Goal: Navigation & Orientation: Find specific page/section

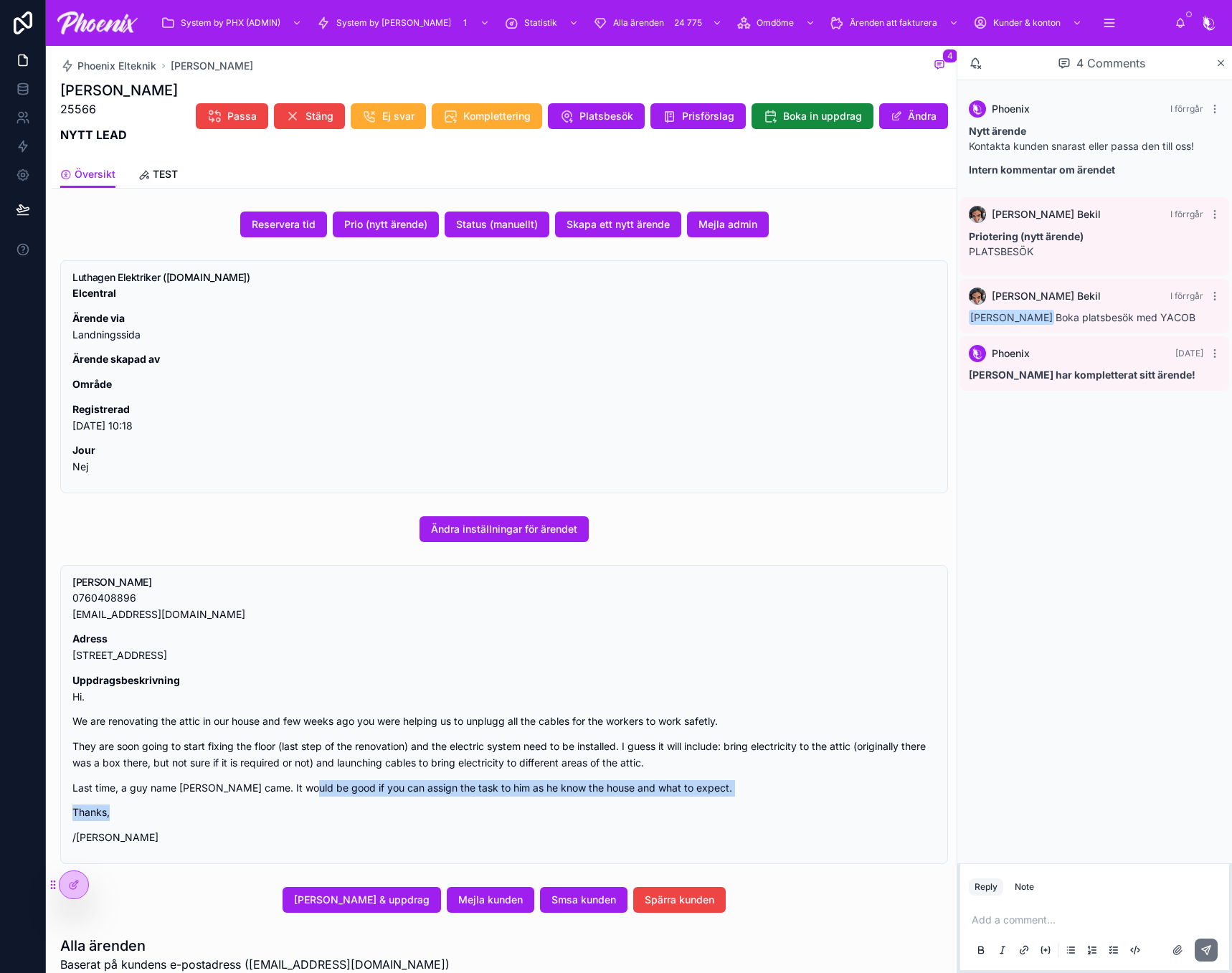
drag, startPoint x: 302, startPoint y: 782, endPoint x: 476, endPoint y: 755, distance: 176.1
click at [311, 765] on div "0760408896 [EMAIL_ADDRESS][DOMAIN_NAME] Adress [STREET_ADDRESS] Uppdragsbeskriv…" at bounding box center [504, 718] width 864 height 256
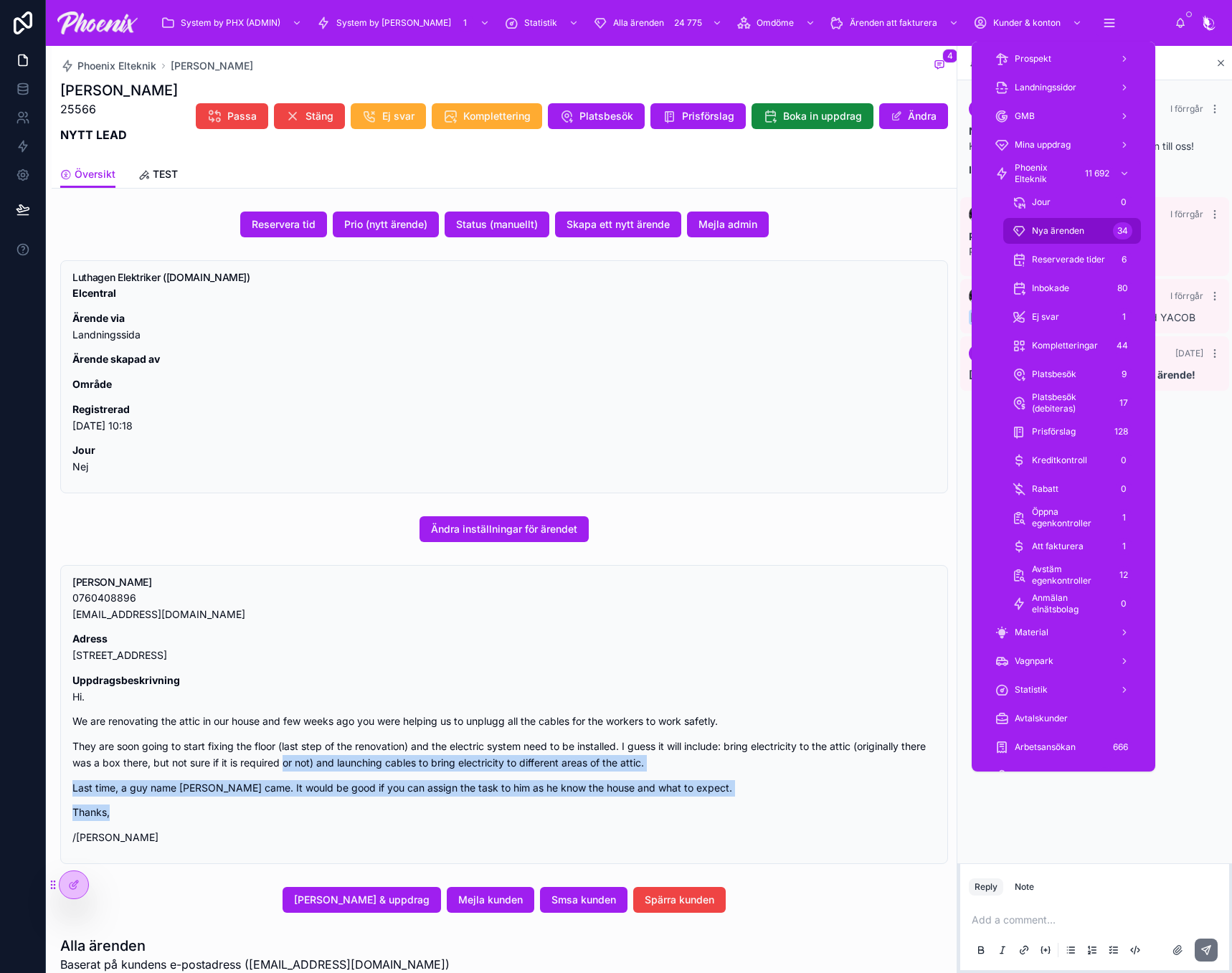
click at [1076, 219] on div "Nya ärenden 34" at bounding box center [1073, 230] width 121 height 23
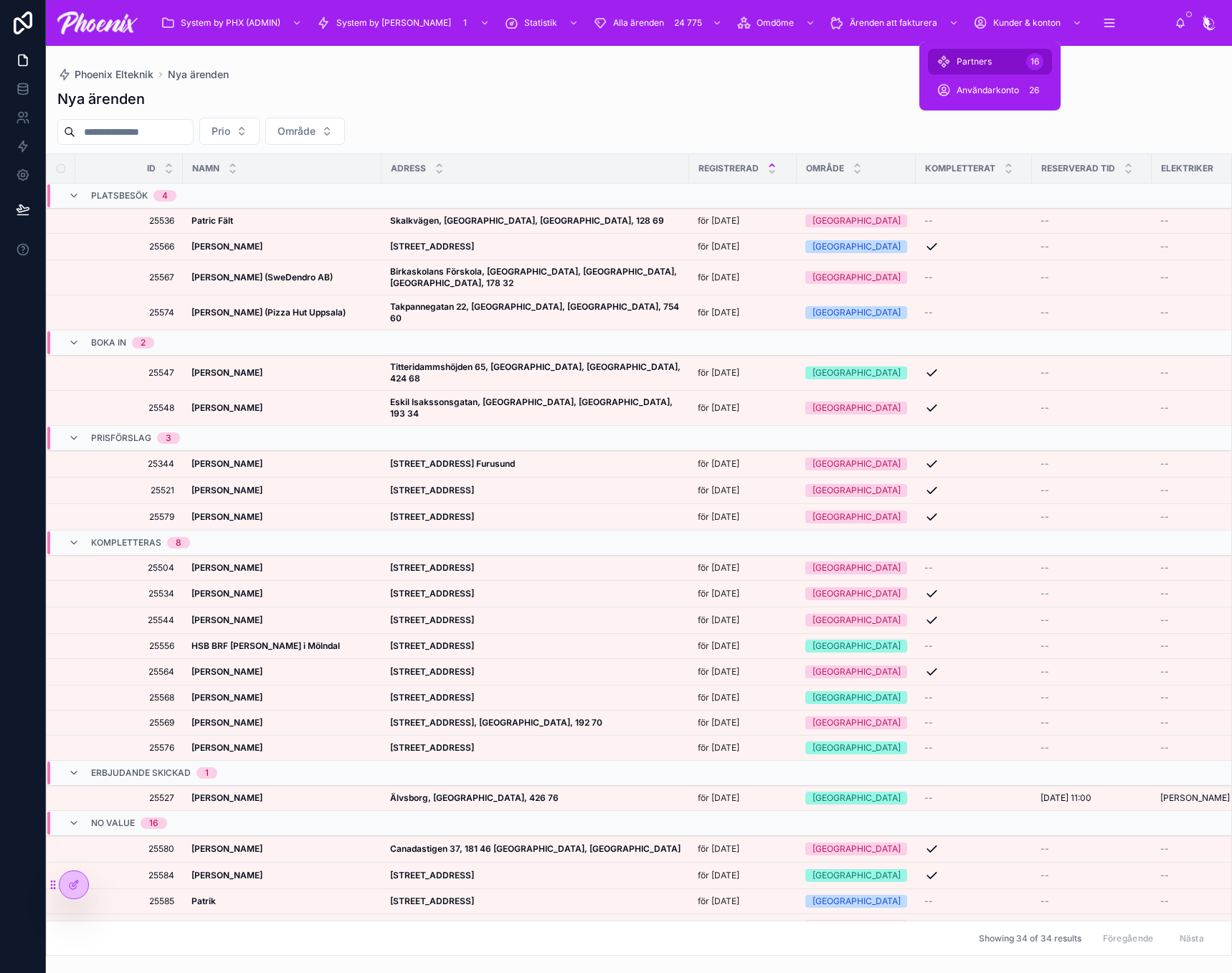
click at [997, 65] on div "Partners 16" at bounding box center [990, 61] width 107 height 23
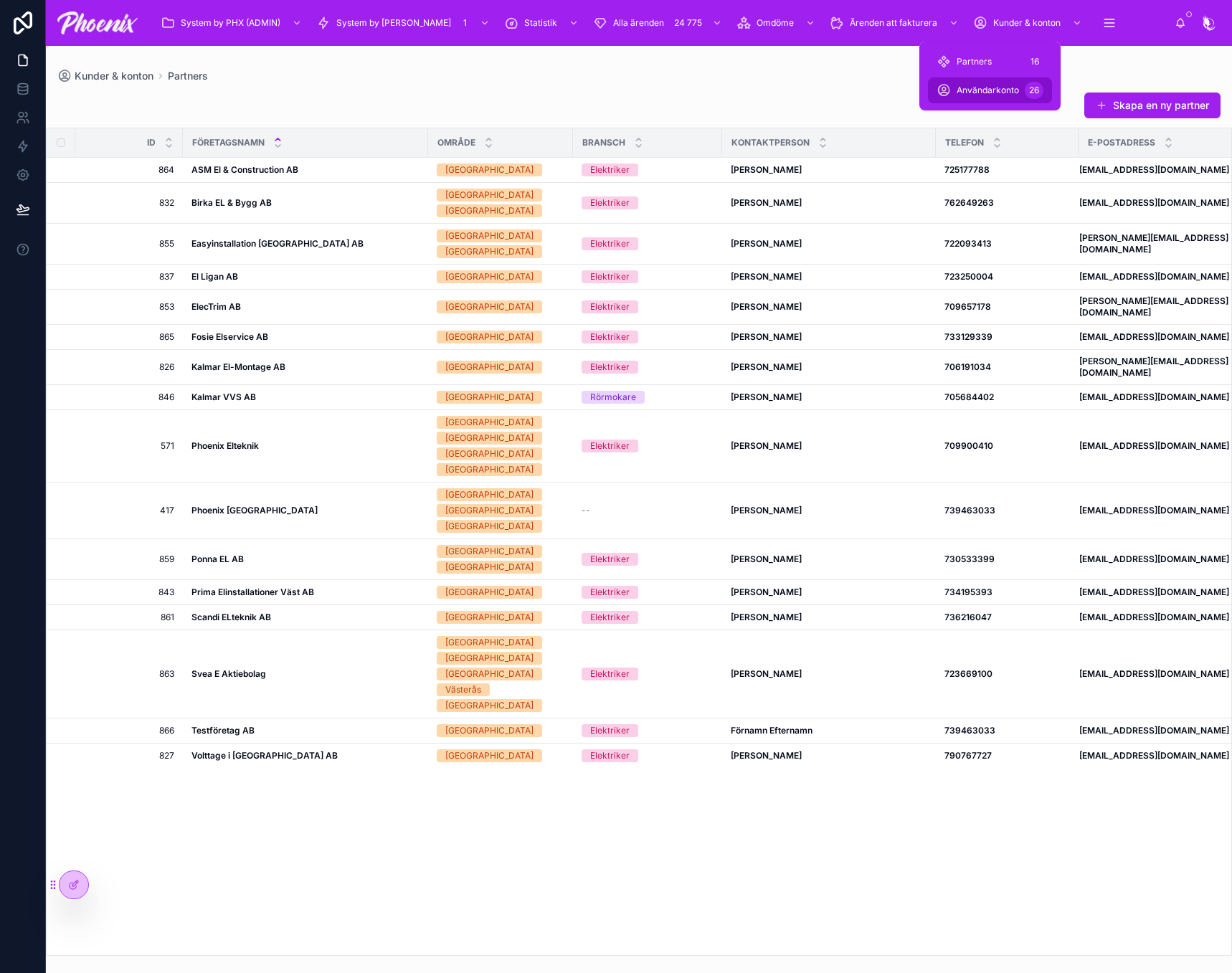
click at [991, 98] on div "Användarkonto 26" at bounding box center [990, 90] width 107 height 23
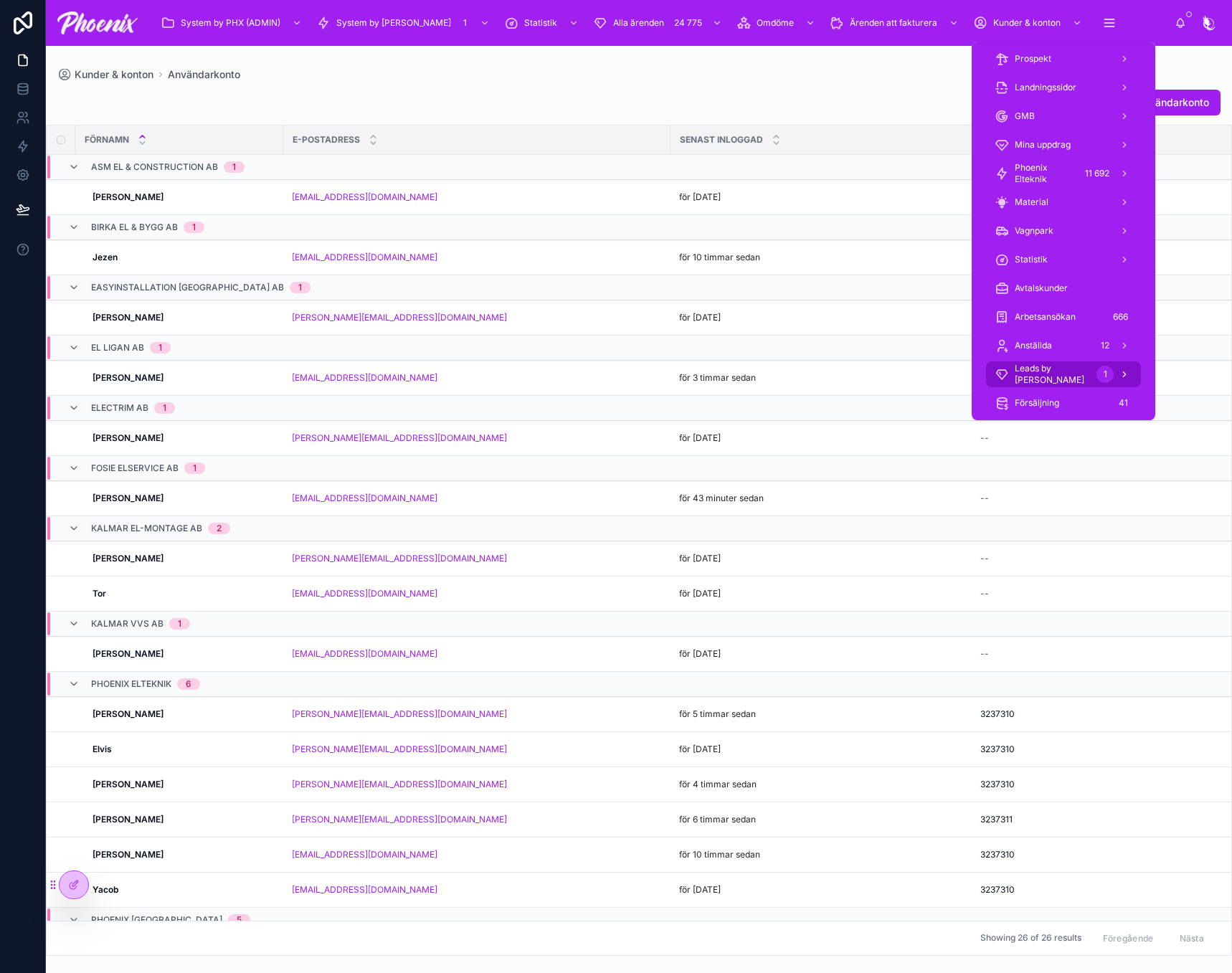
click at [1073, 378] on span "Leads by [PERSON_NAME]" at bounding box center [1053, 374] width 76 height 23
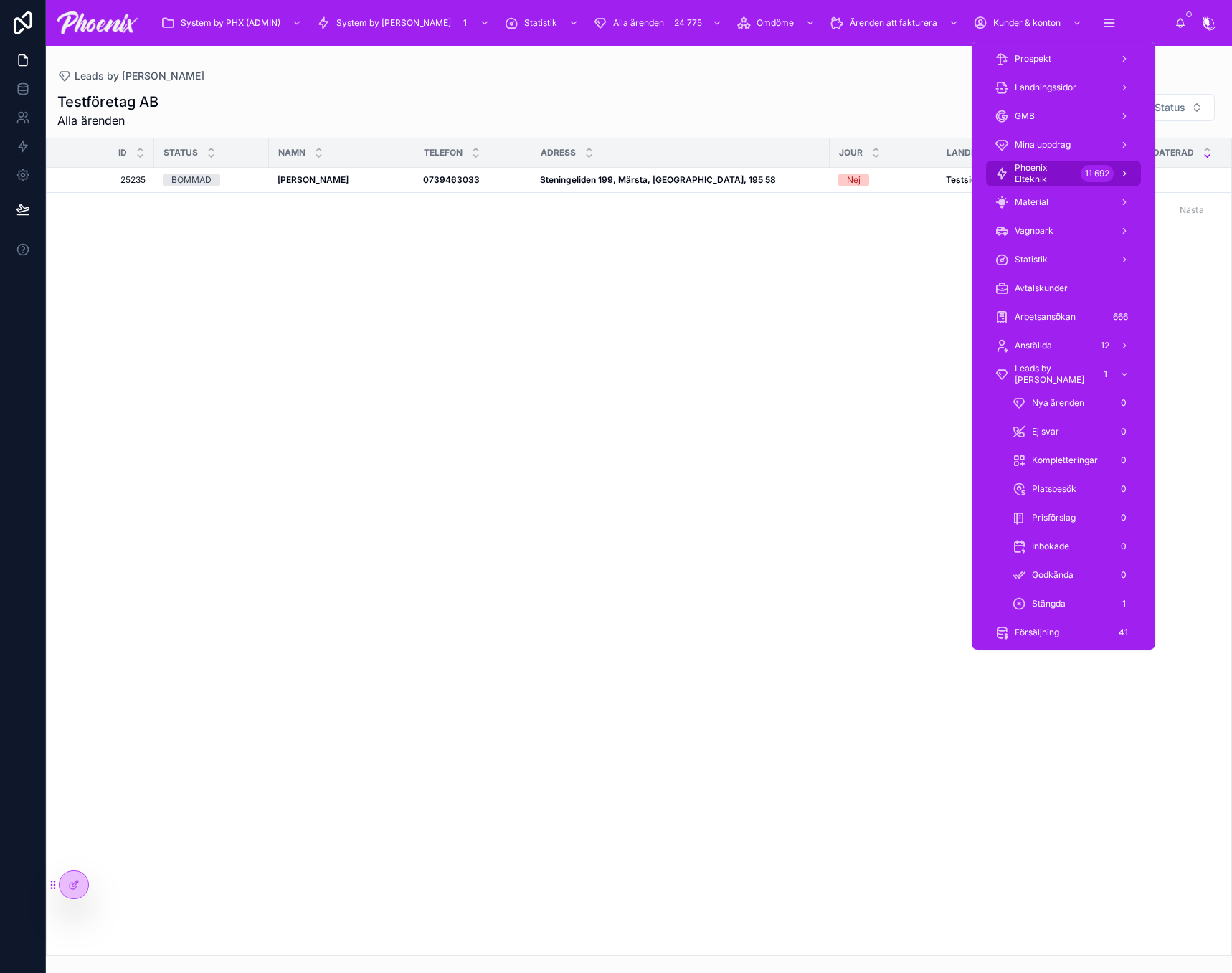
click at [1076, 162] on div "Phoenix Elteknik 11 692" at bounding box center [1064, 173] width 138 height 23
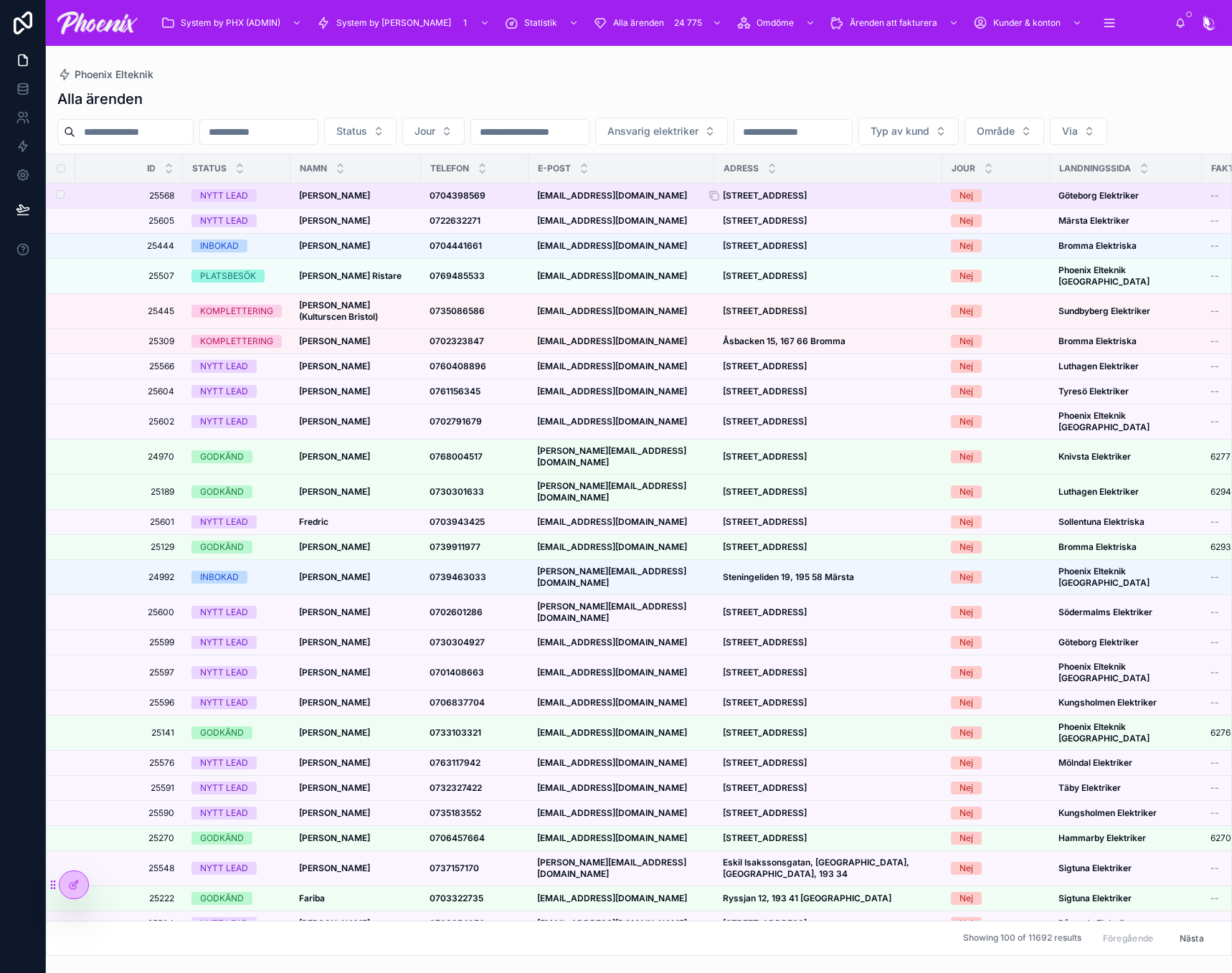
click at [807, 200] on strong "[STREET_ADDRESS]" at bounding box center [765, 195] width 84 height 10
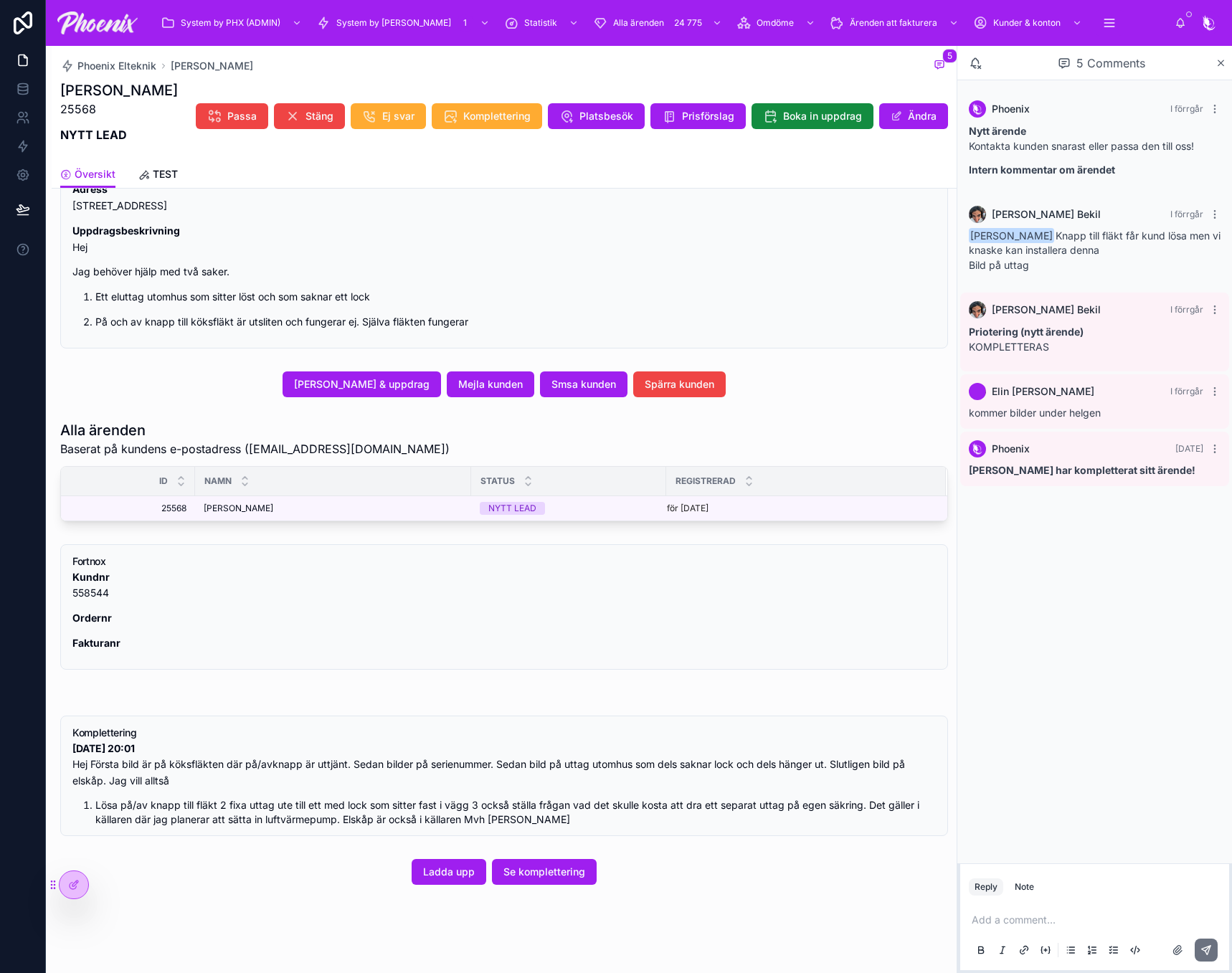
scroll to position [459, 0]
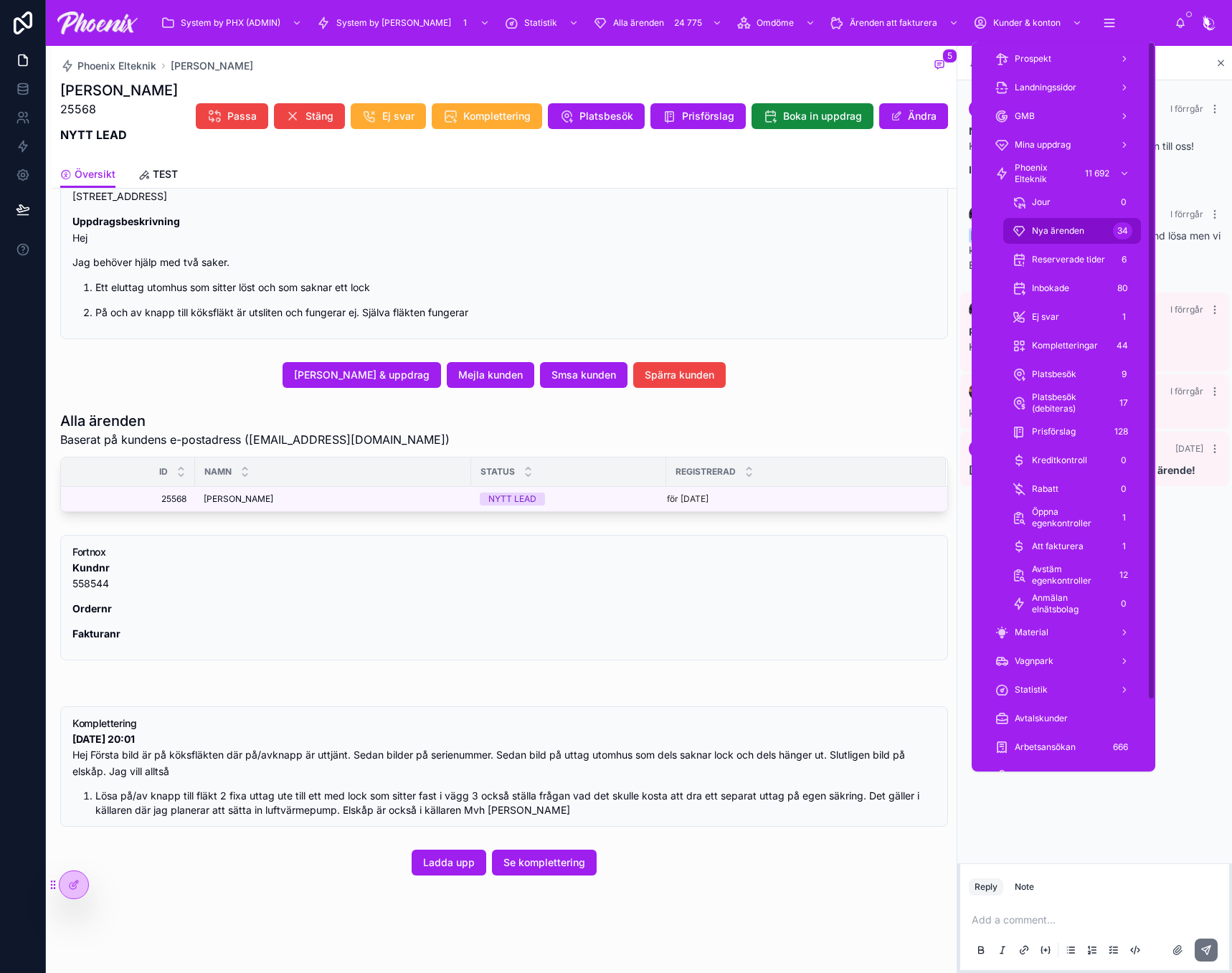
click at [1092, 229] on div "Nya ärenden 34" at bounding box center [1073, 230] width 121 height 23
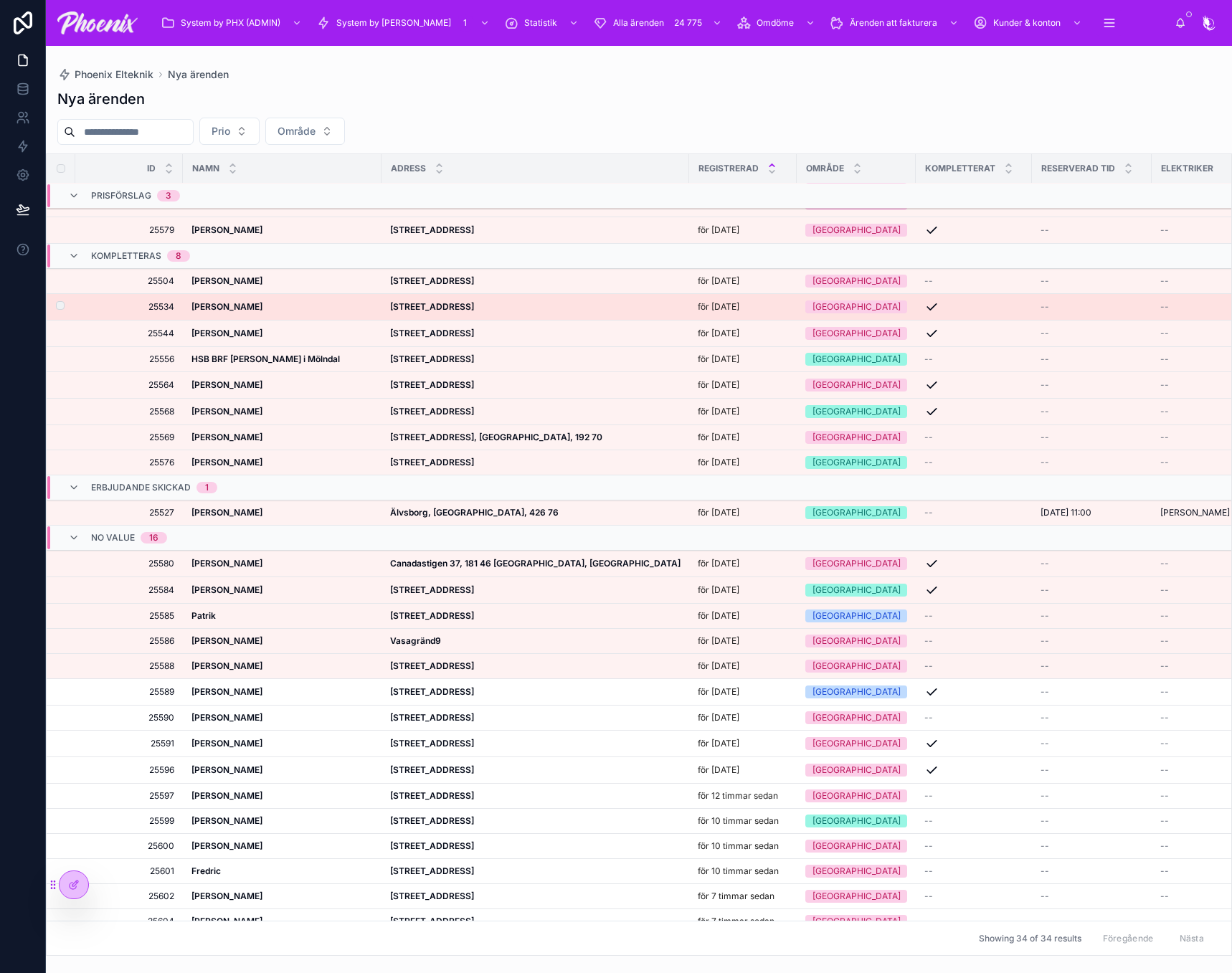
scroll to position [318, 0]
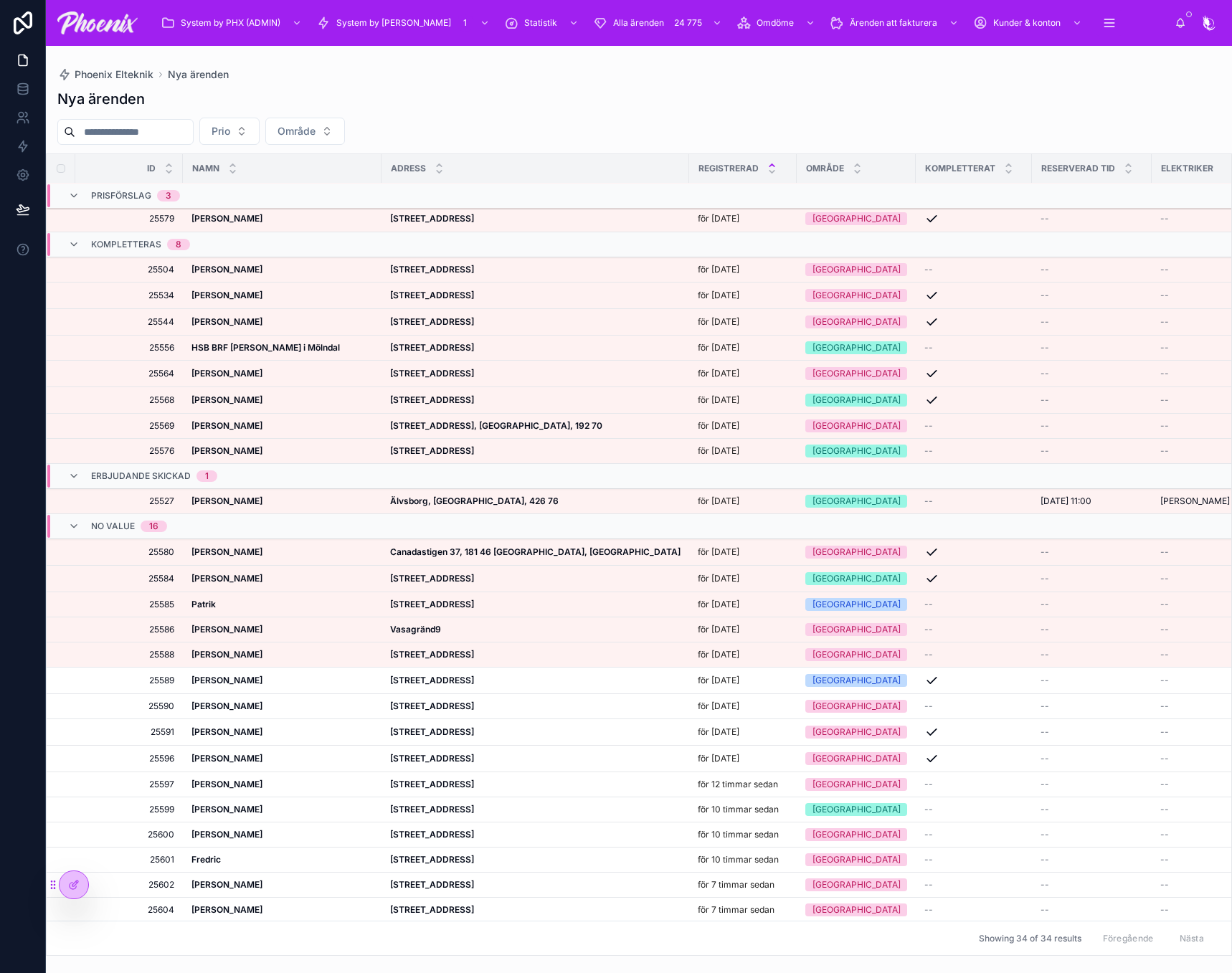
click at [457, 929] on strong "[STREET_ADDRESS]" at bounding box center [432, 934] width 84 height 10
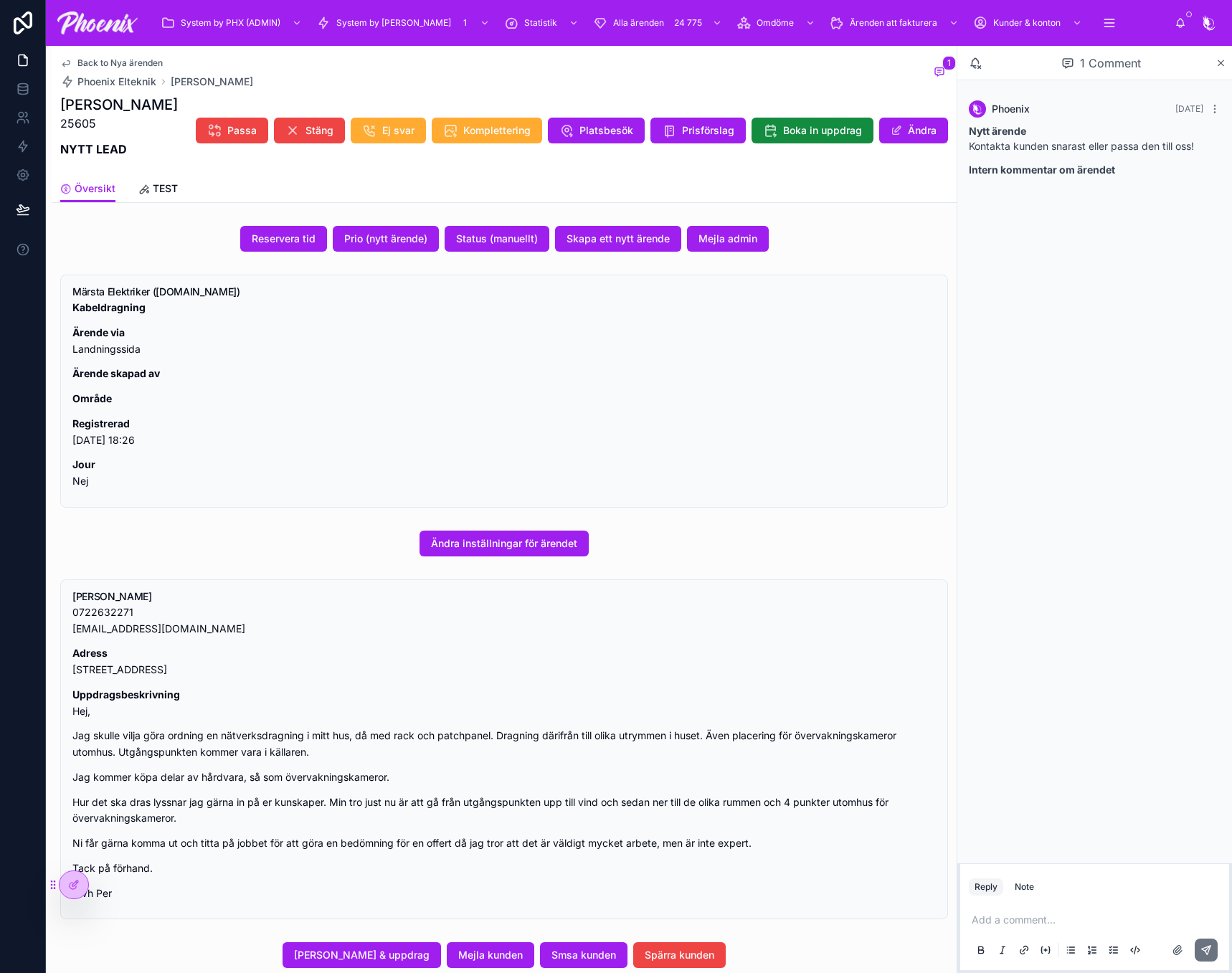
drag, startPoint x: 510, startPoint y: 789, endPoint x: 440, endPoint y: 802, distance: 71.2
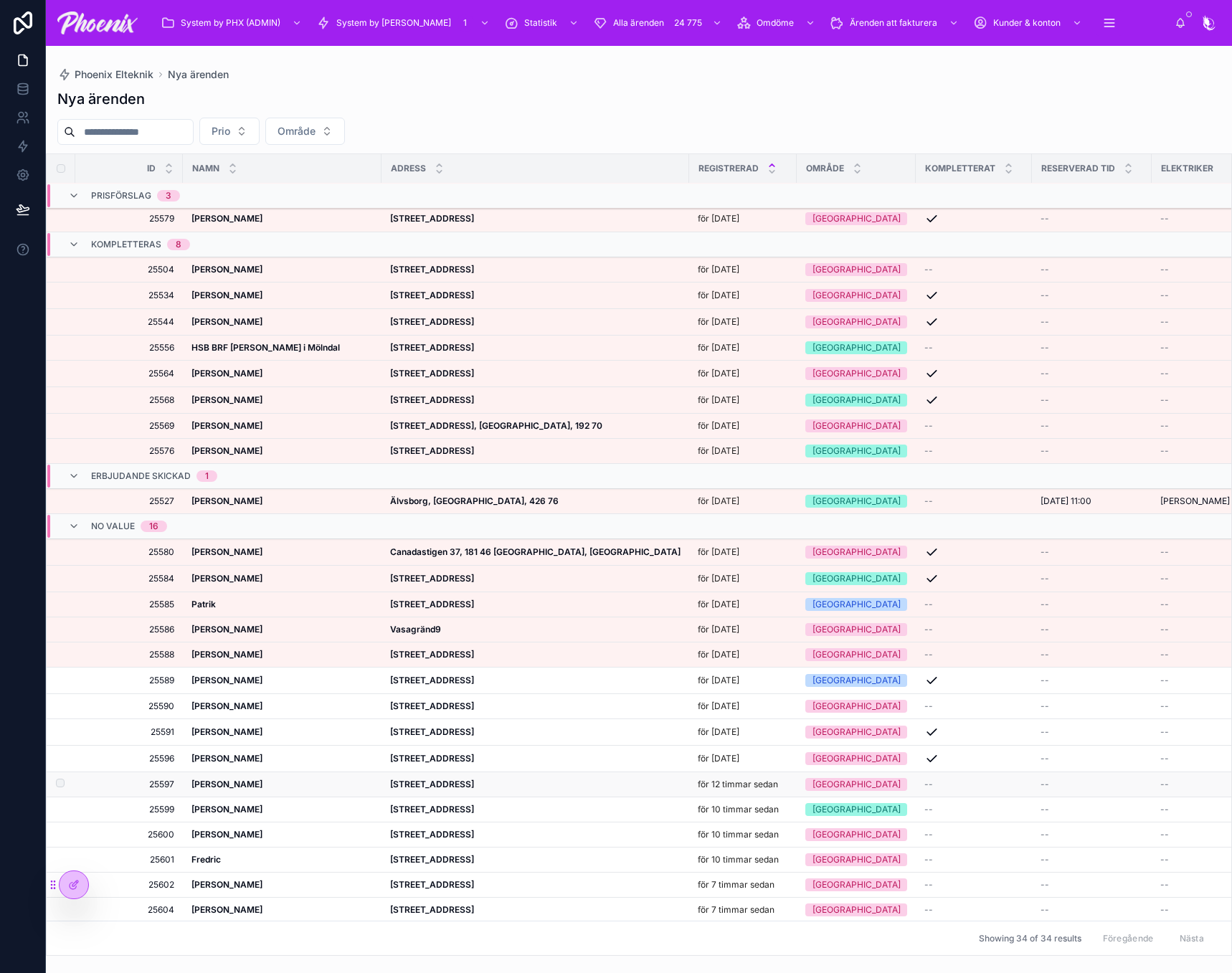
scroll to position [318, 0]
